Goal: Information Seeking & Learning: Learn about a topic

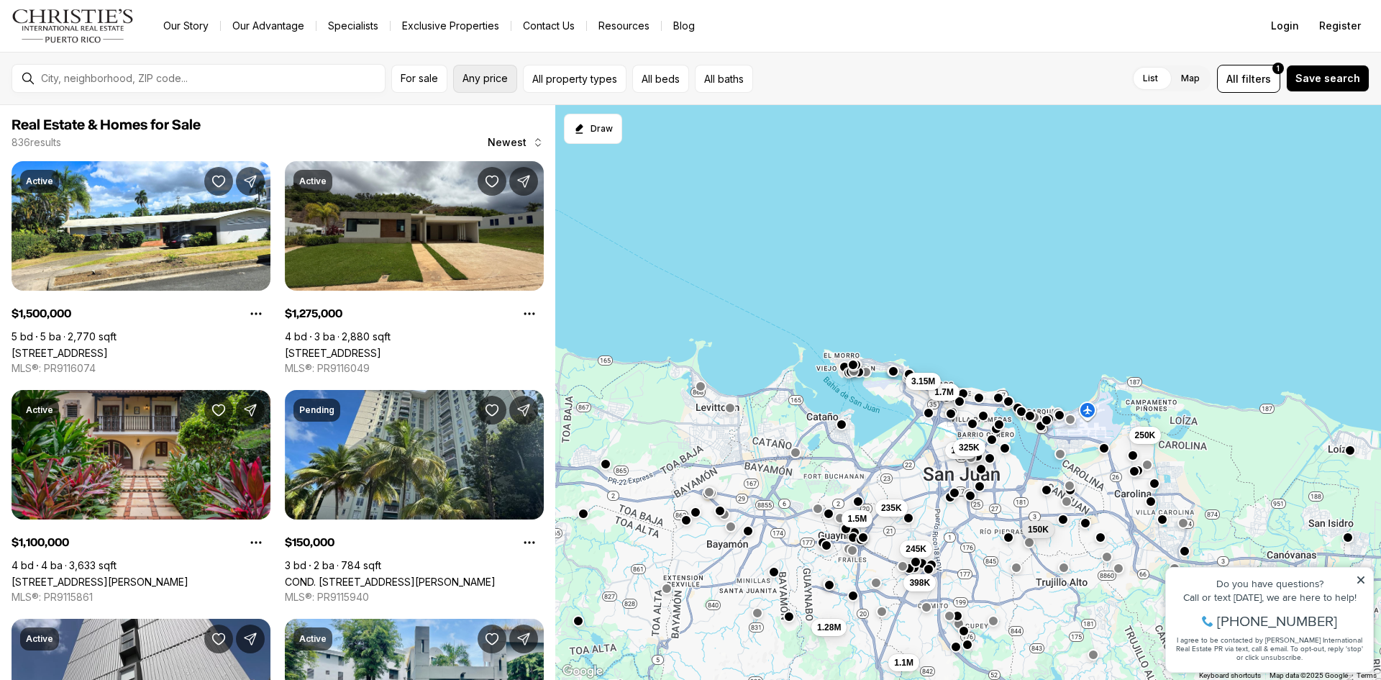
click at [506, 81] on span "Any price" at bounding box center [484, 79] width 45 height 12
click at [890, 32] on div "Our Story Our Advantage Specialists Exclusive Properties Contact Us Resources B…" at bounding box center [698, 26] width 1093 height 20
click at [199, 86] on div at bounding box center [209, 78] width 349 height 24
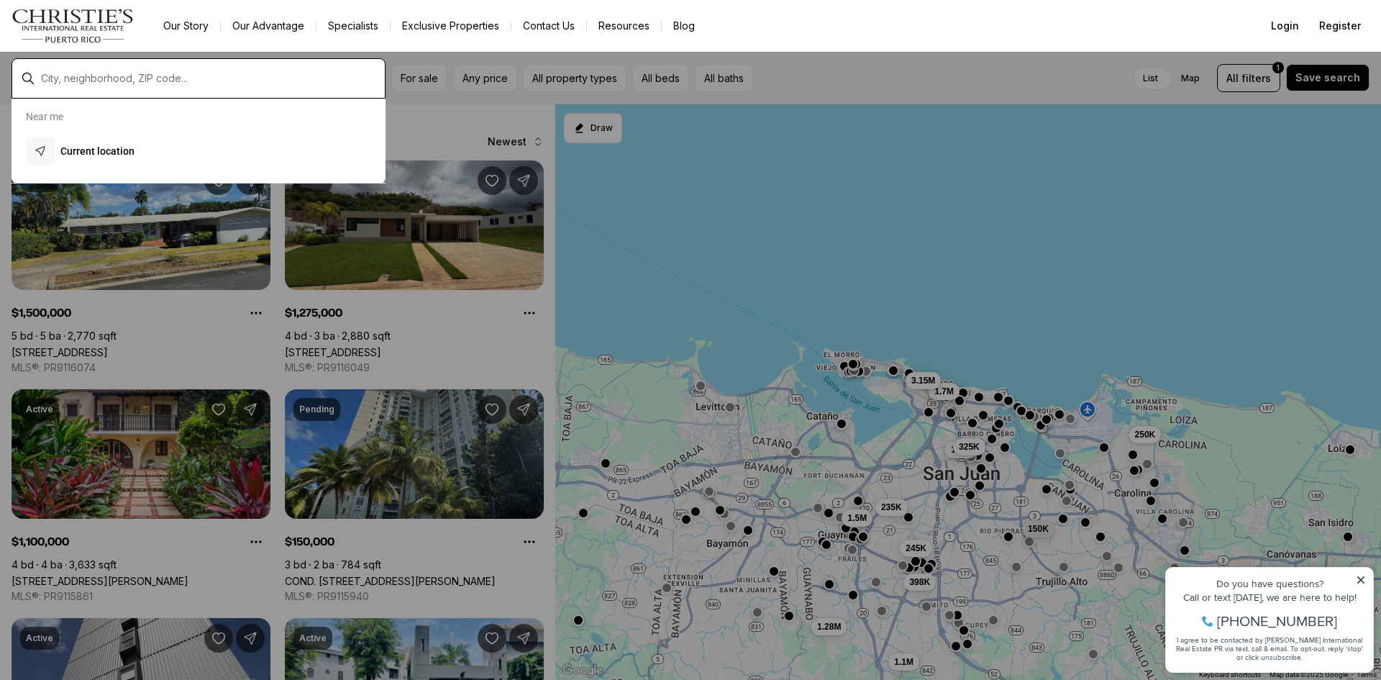
click at [201, 76] on input "text" at bounding box center [210, 78] width 338 height 13
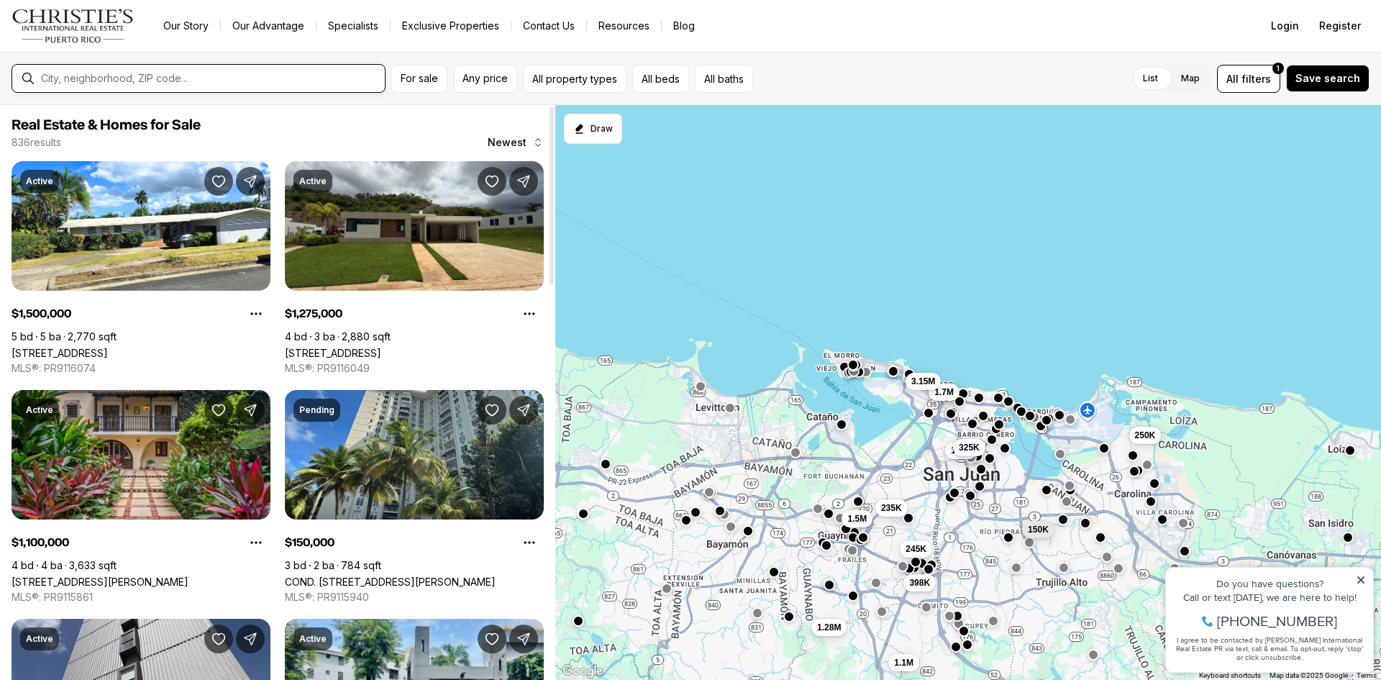
click at [156, 73] on input "text" at bounding box center [210, 78] width 338 height 13
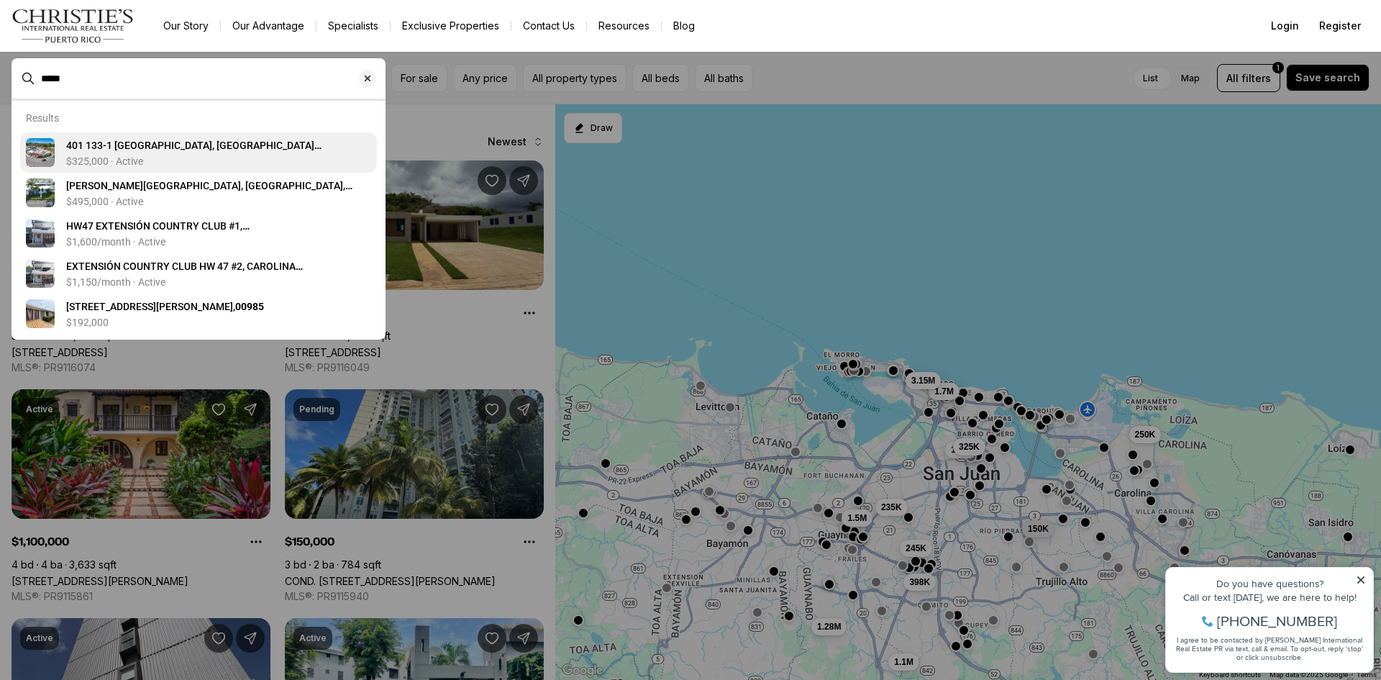
type input "*****"
click at [140, 138] on link "401 133-1 VILLA CAROLINA, CAROLINA PR, 00985 $325,000 · Active" at bounding box center [198, 152] width 357 height 40
